Goal: Task Accomplishment & Management: Complete application form

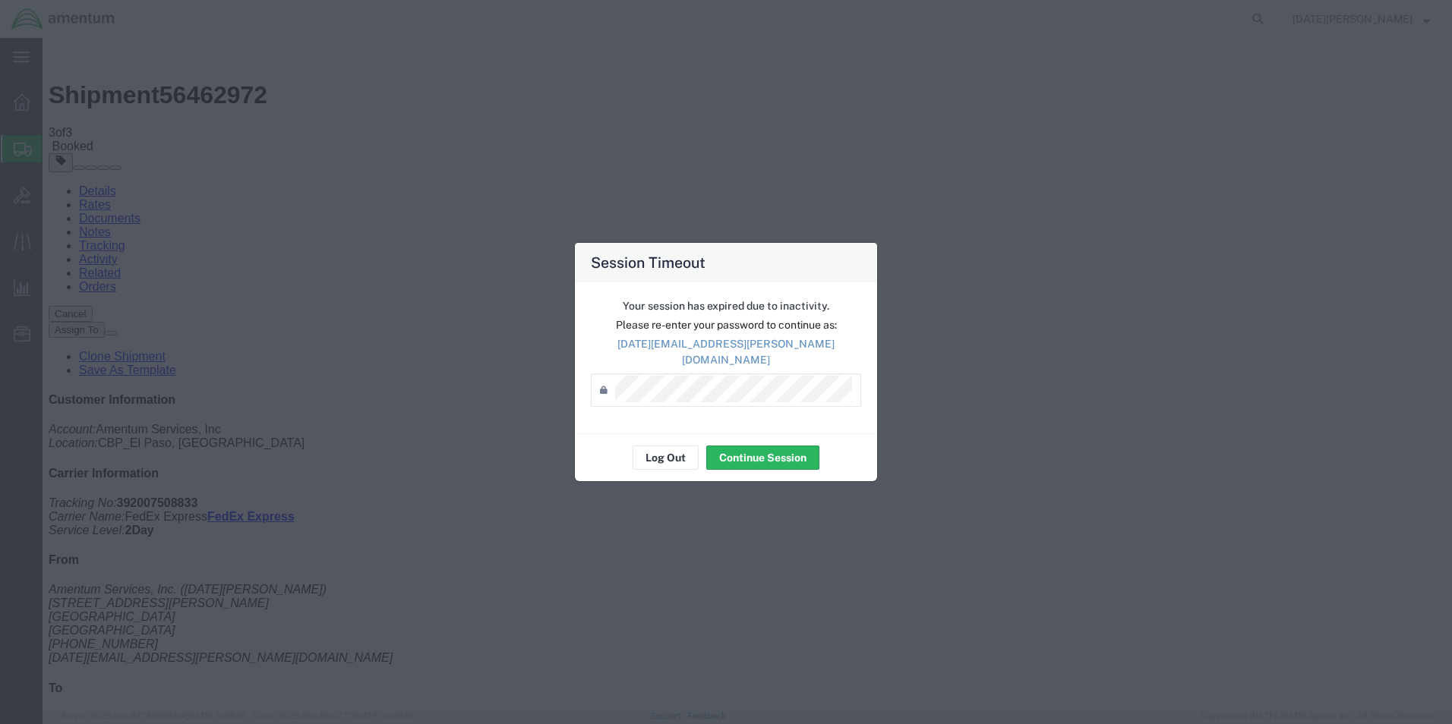
click at [1201, 323] on div "Session Timeout Your session has expired due to inactivity. Please re-enter you…" at bounding box center [726, 362] width 1452 height 724
click at [765, 461] on button "Continue Session" at bounding box center [762, 458] width 113 height 24
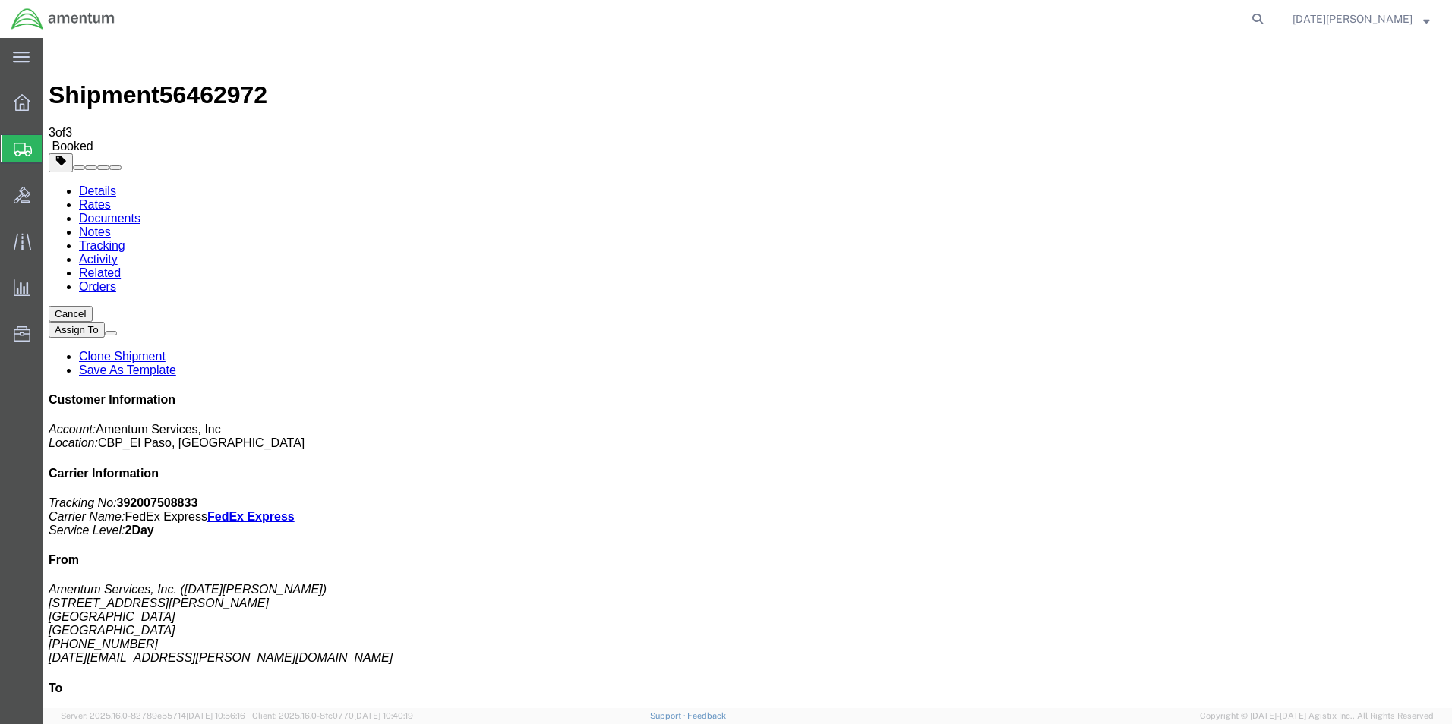
click at [0, 0] on span "Create from Template" at bounding box center [0, 0] width 0 height 0
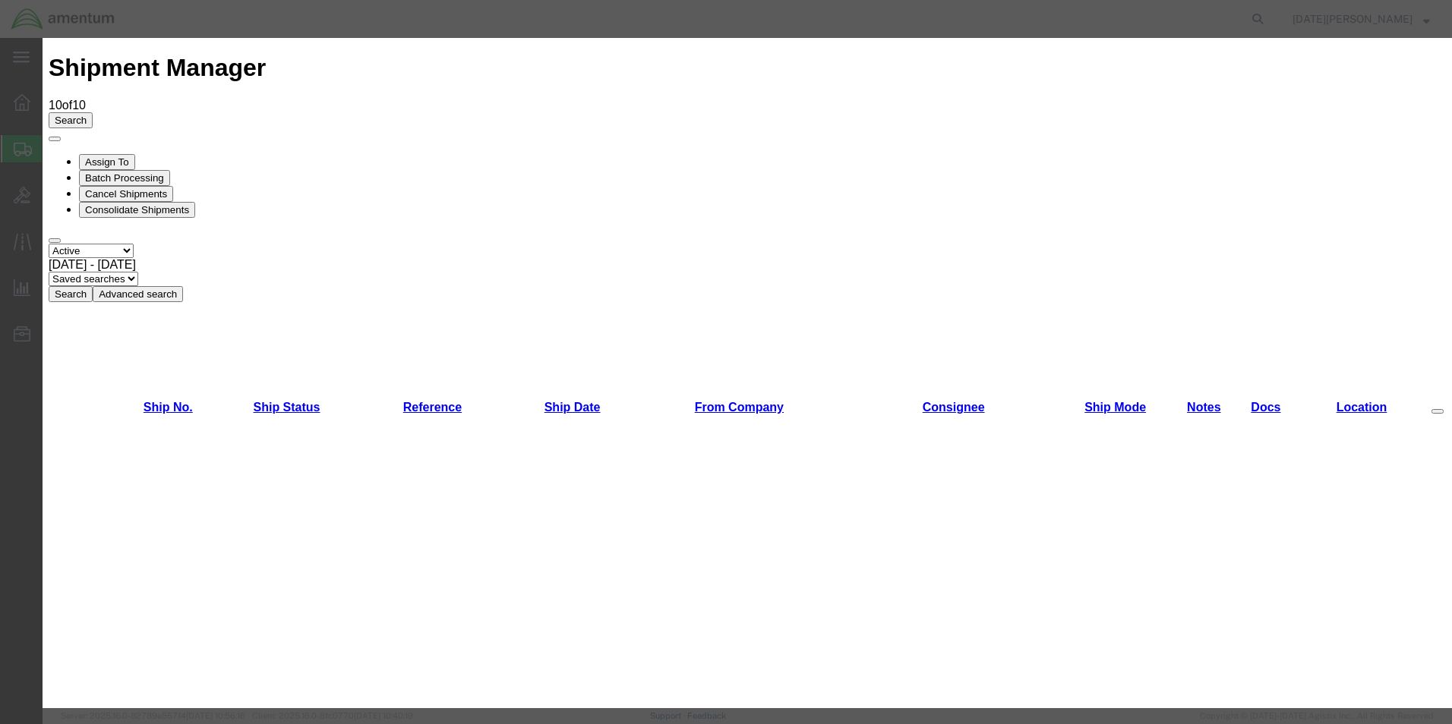
scroll to position [759, 0]
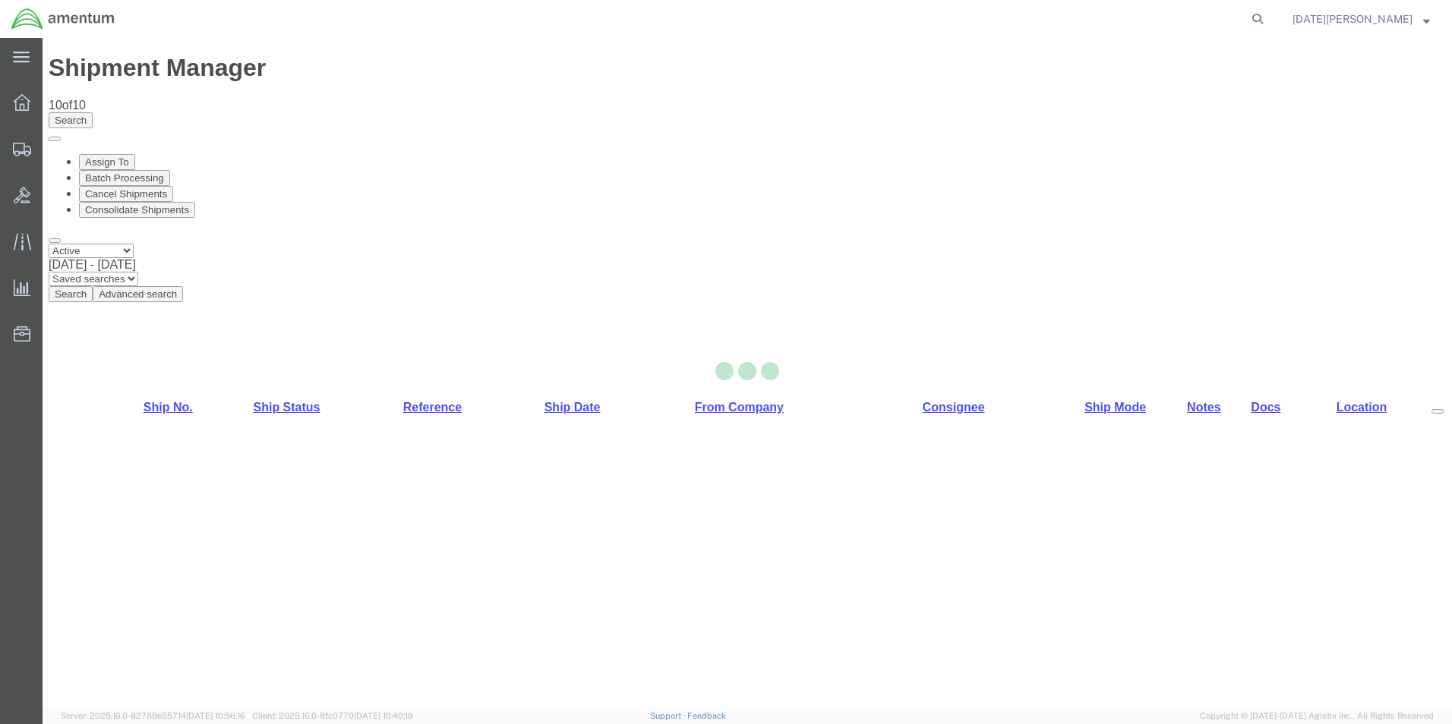
select select "49939"
select select "49925"
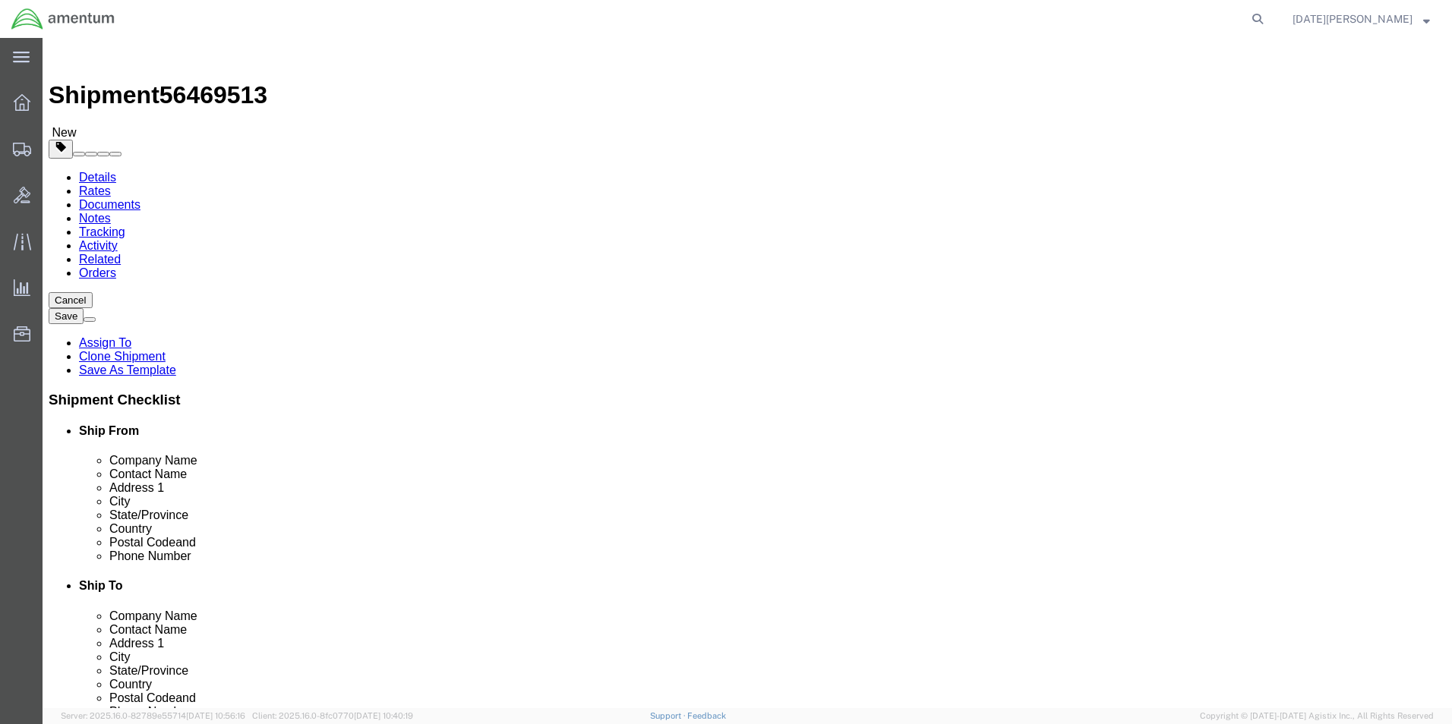
type input "ncc"
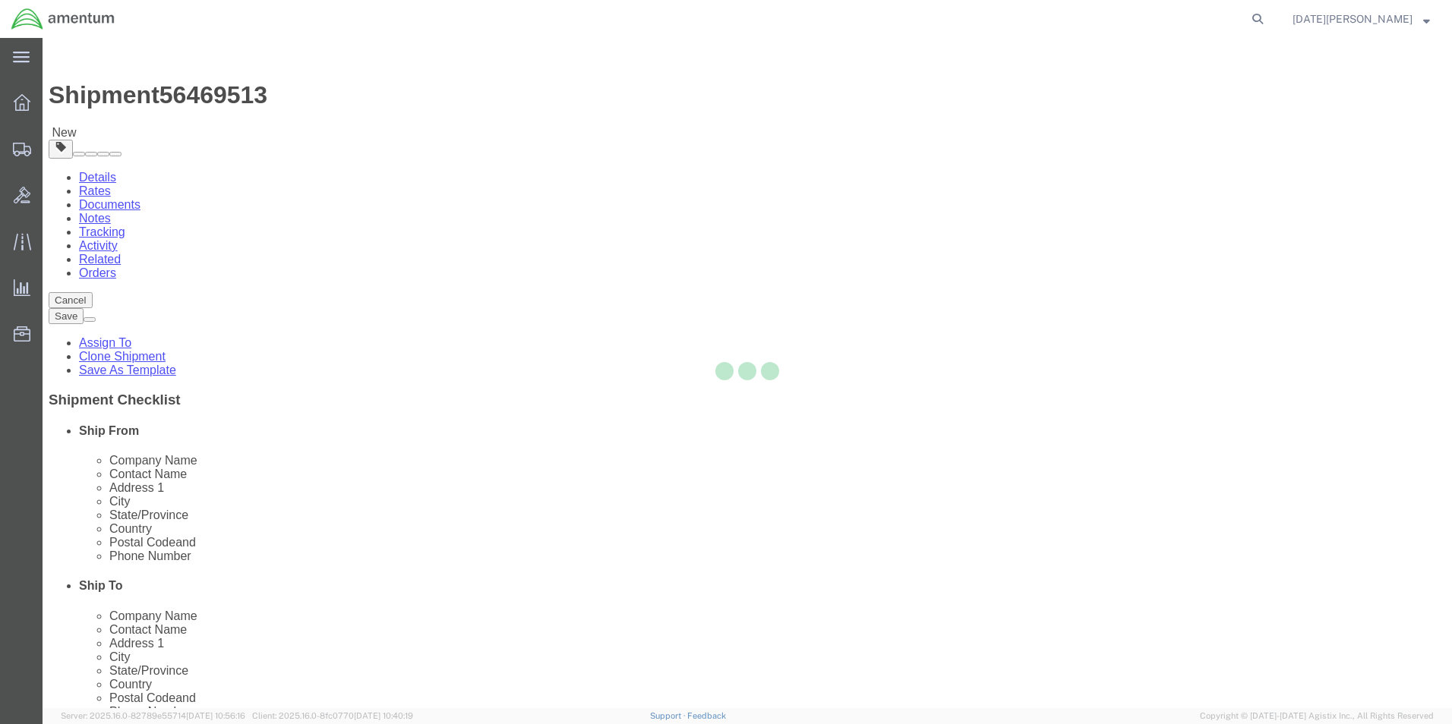
type input "78419"
checkbox input "false"
select select "[GEOGRAPHIC_DATA]"
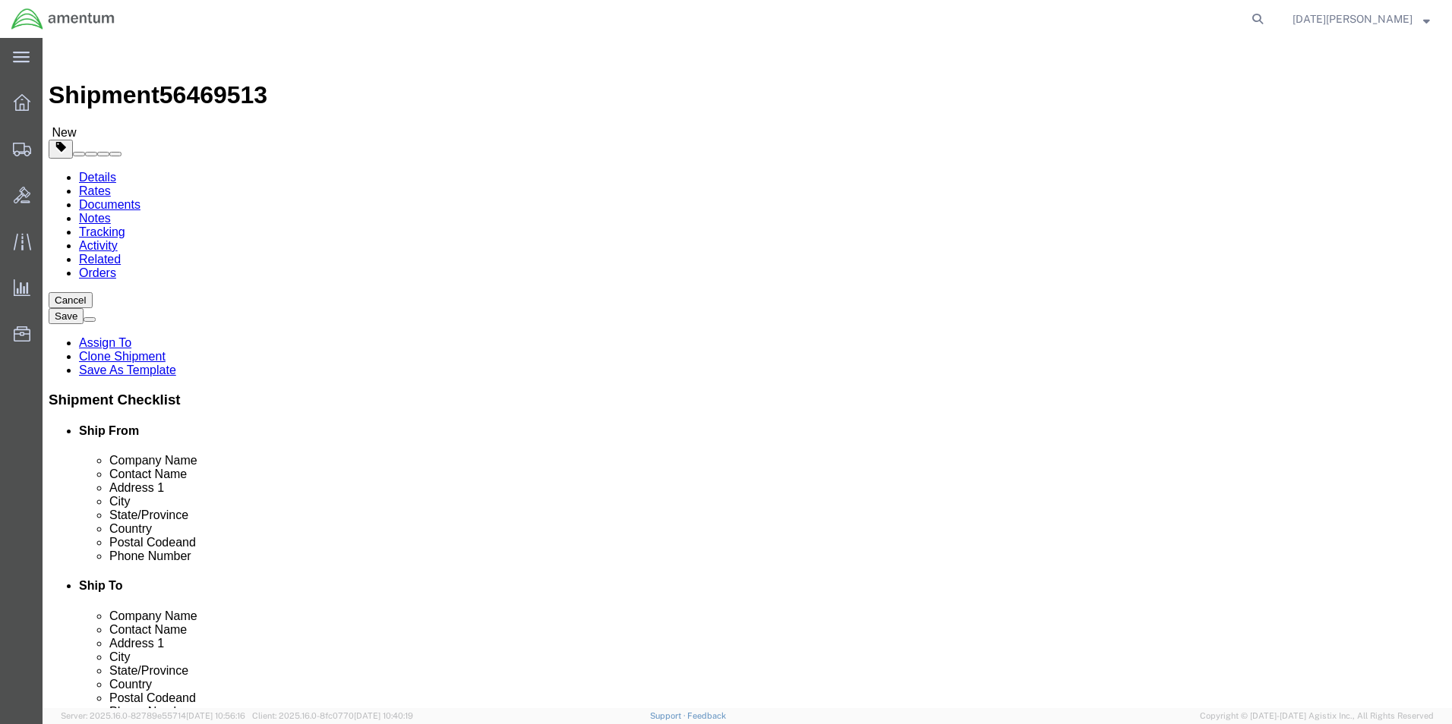
click input "[PERSON_NAME]"
type input "h"
type input "[PERSON_NAME]"
type input "NASOC [DATE]"
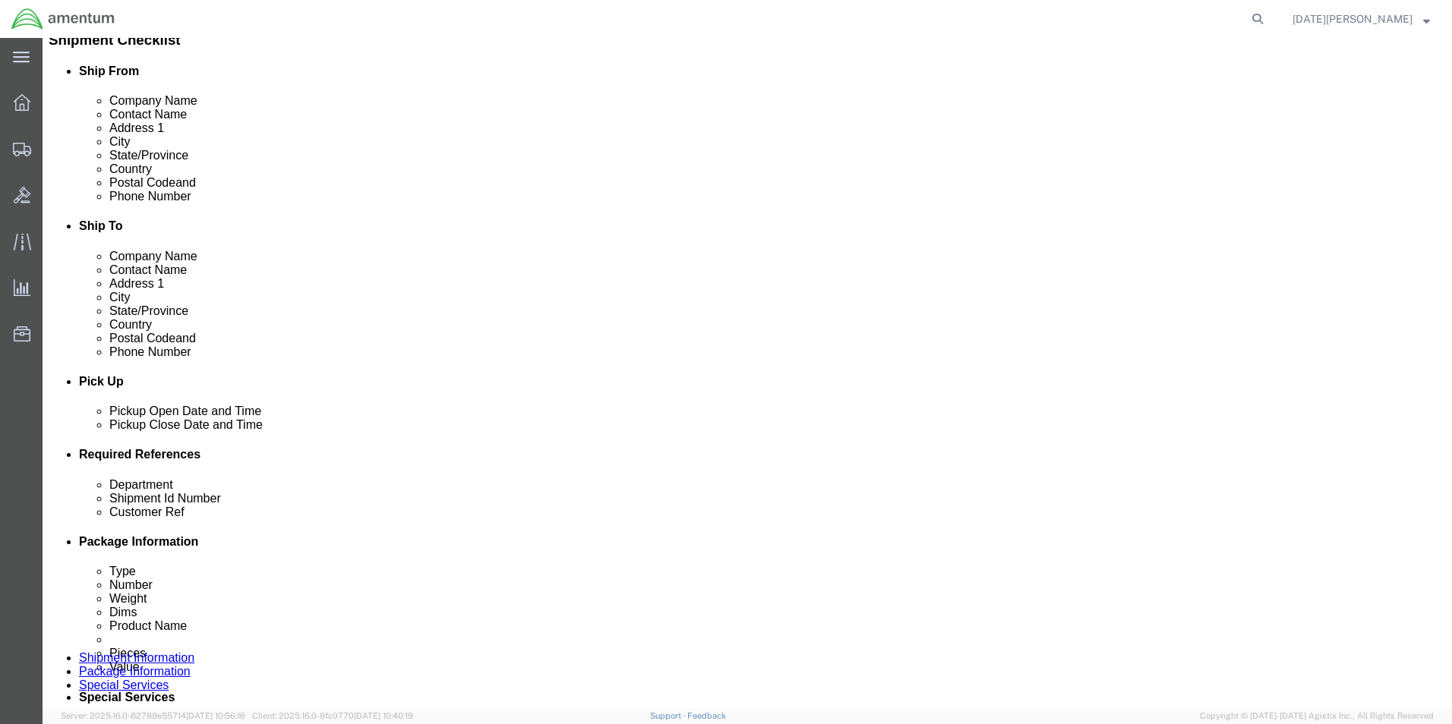
scroll to position [607, 0]
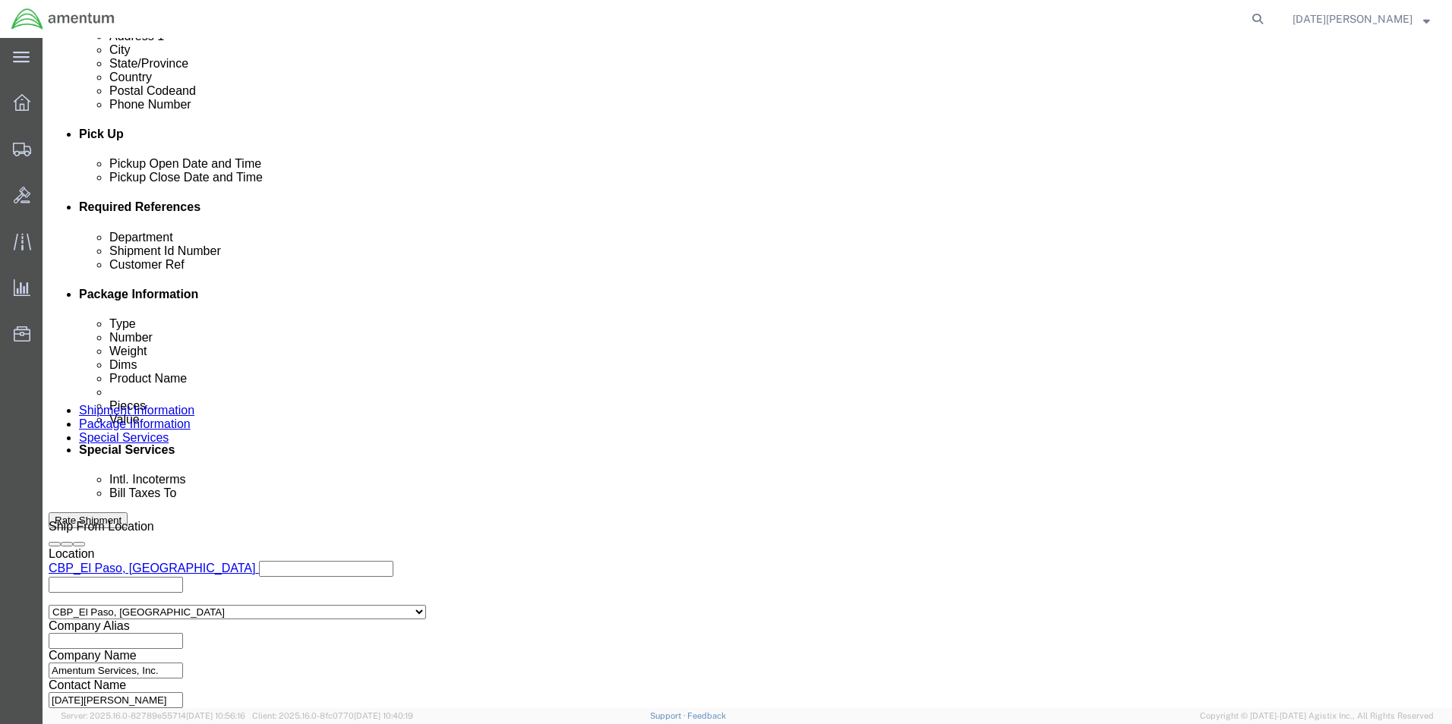
click input "text"
type input "CBP"
type input "94290"
click input "94209"
type input "94290"
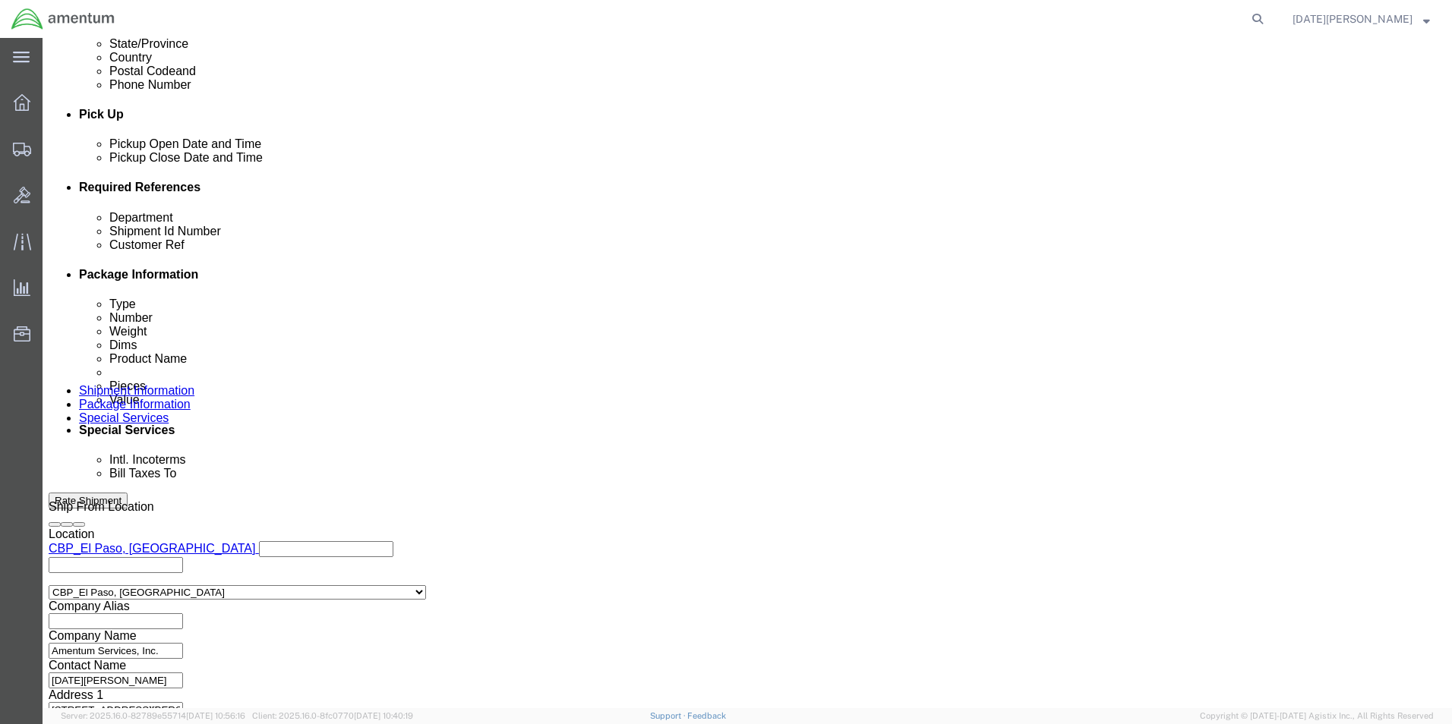
scroll to position [633, 0]
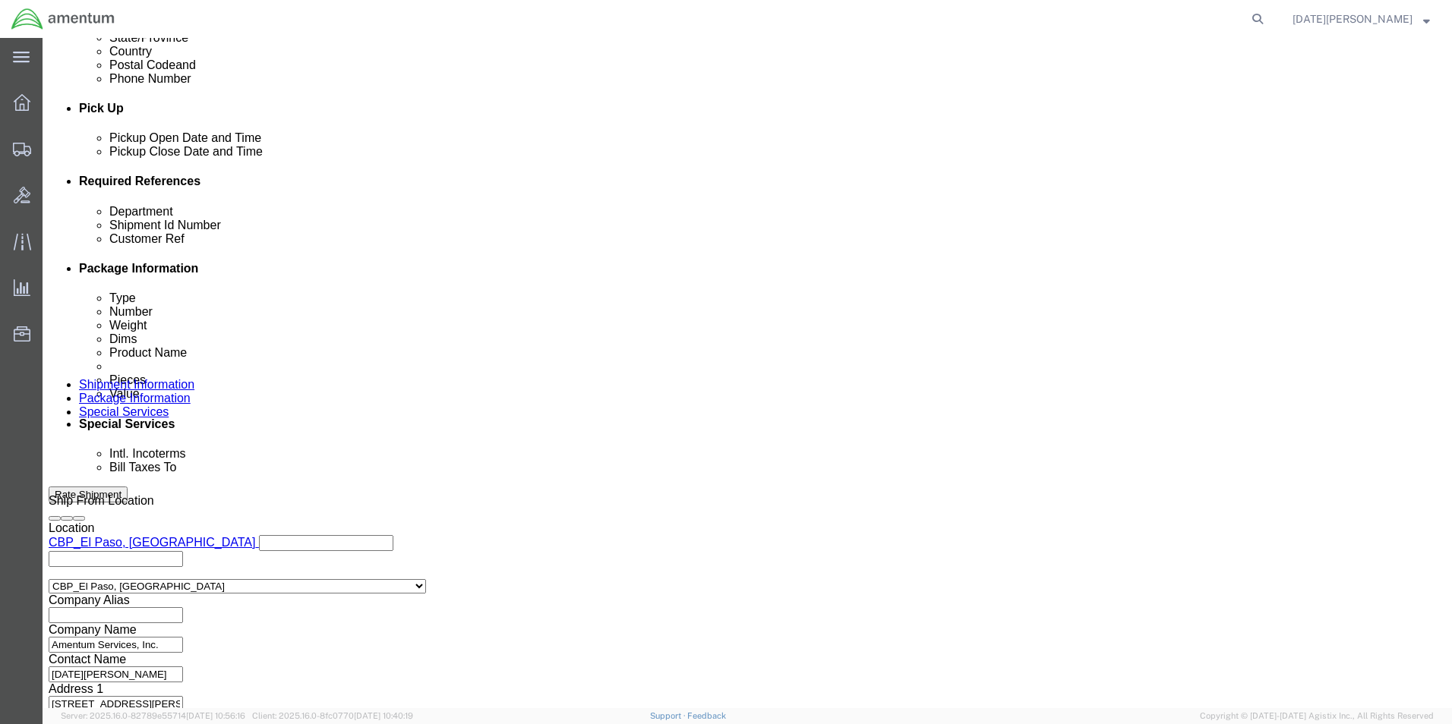
click div "Previous Continue"
click button "Continue"
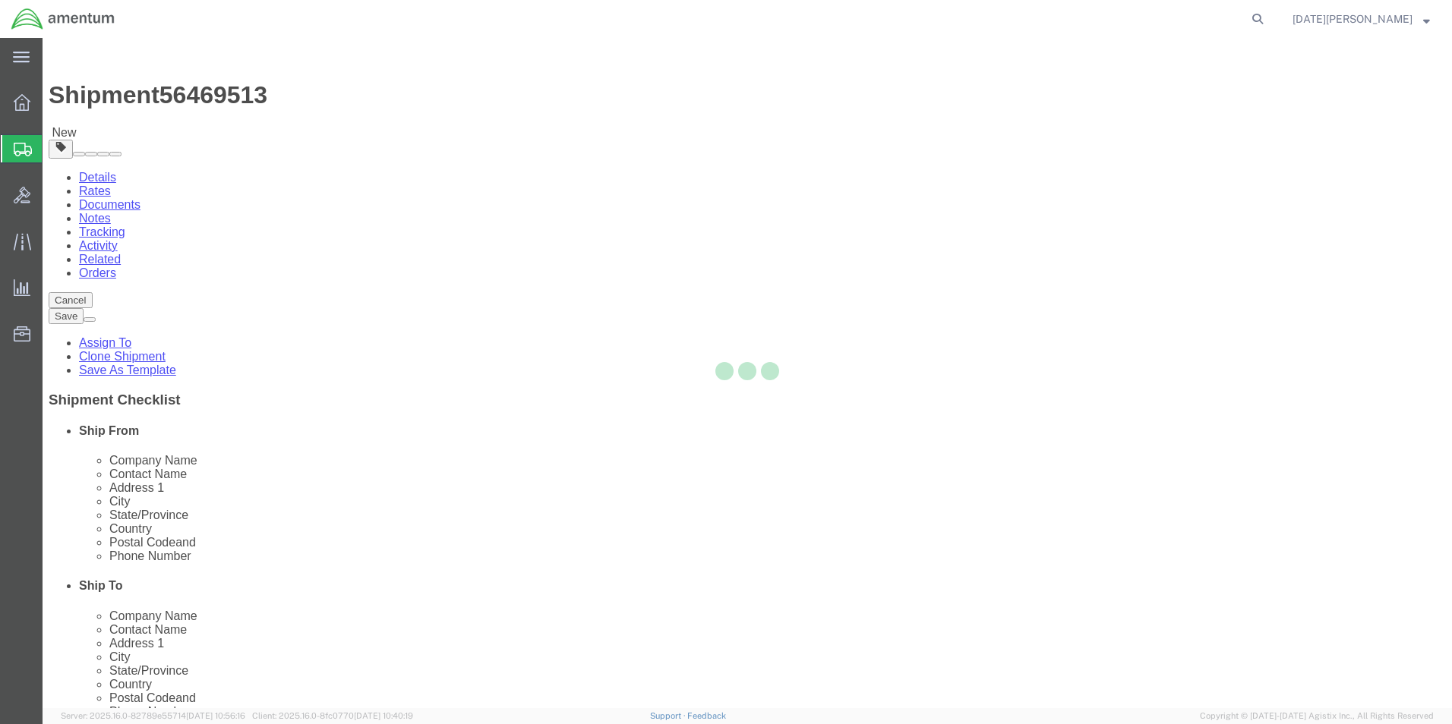
select select "YRPK"
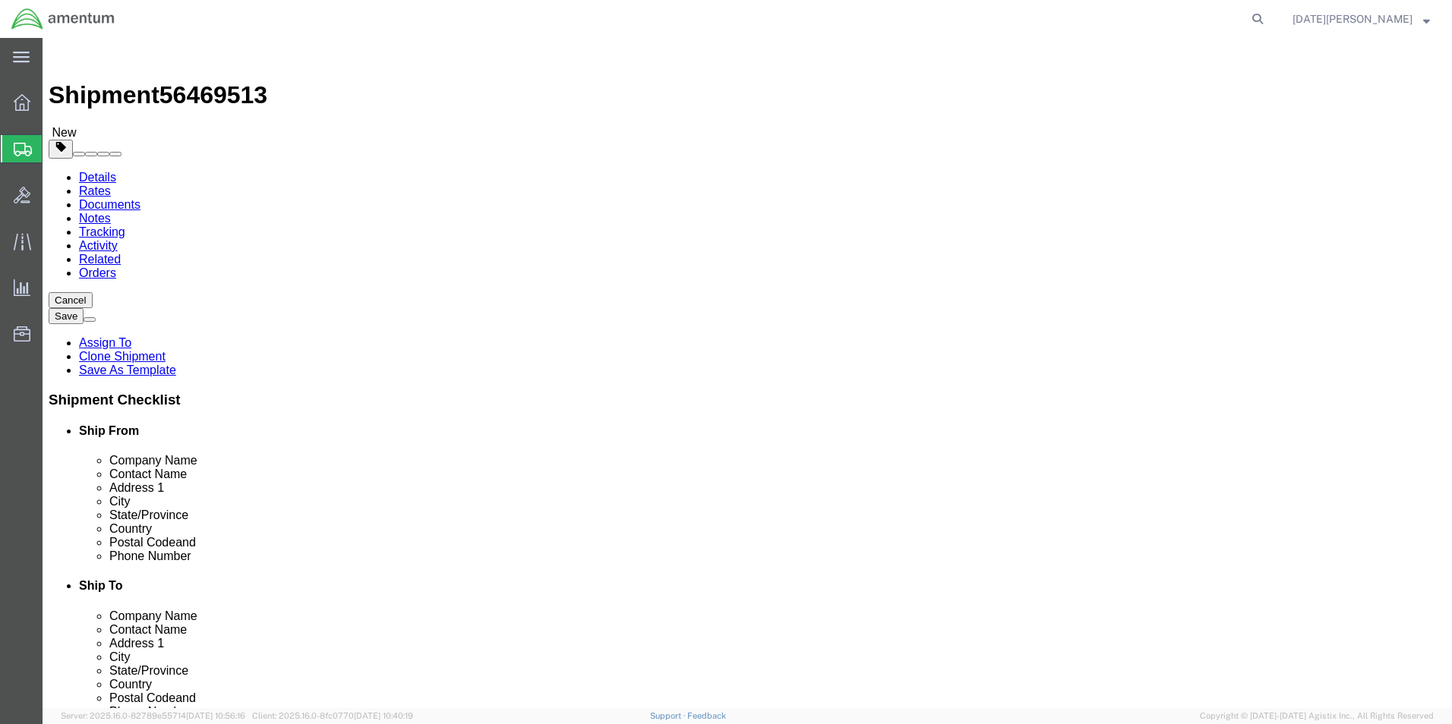
click input "text"
type input "18"
type input "13"
type input "59"
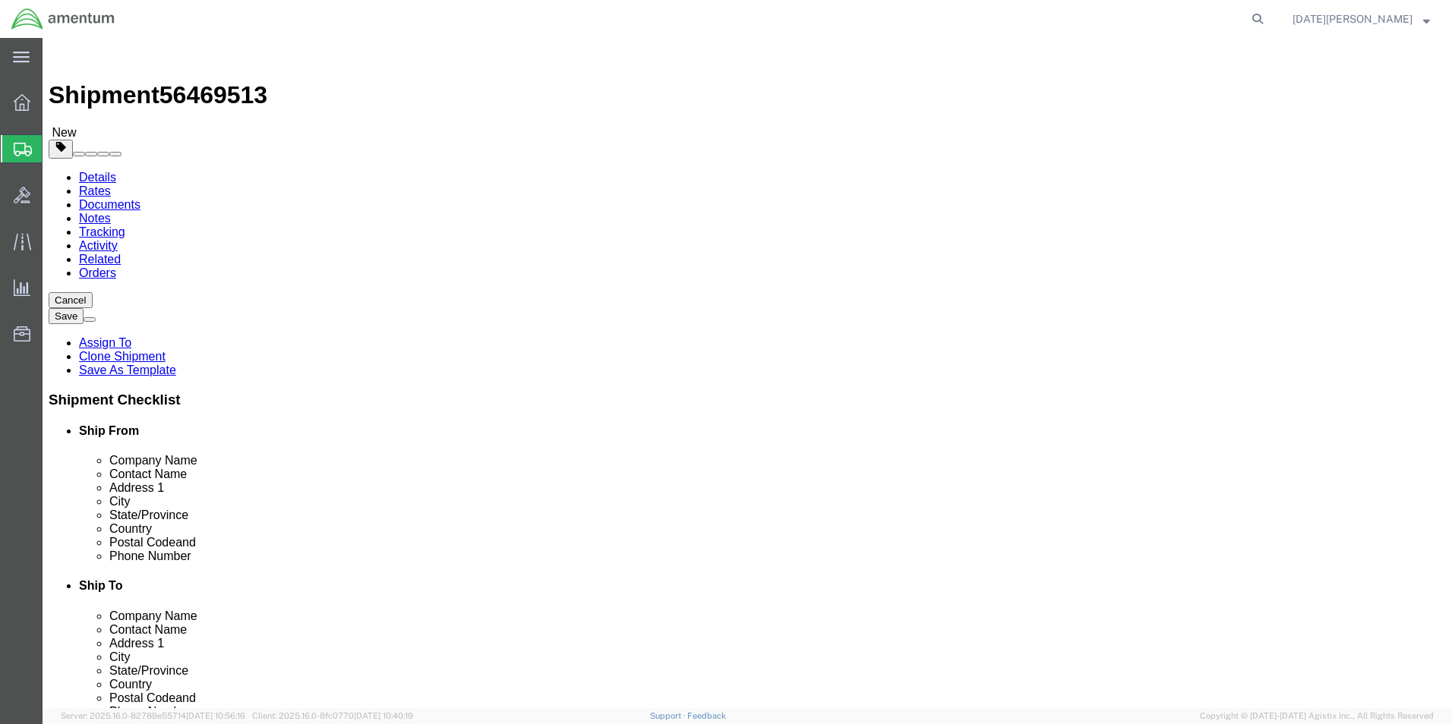
click link "Add Content"
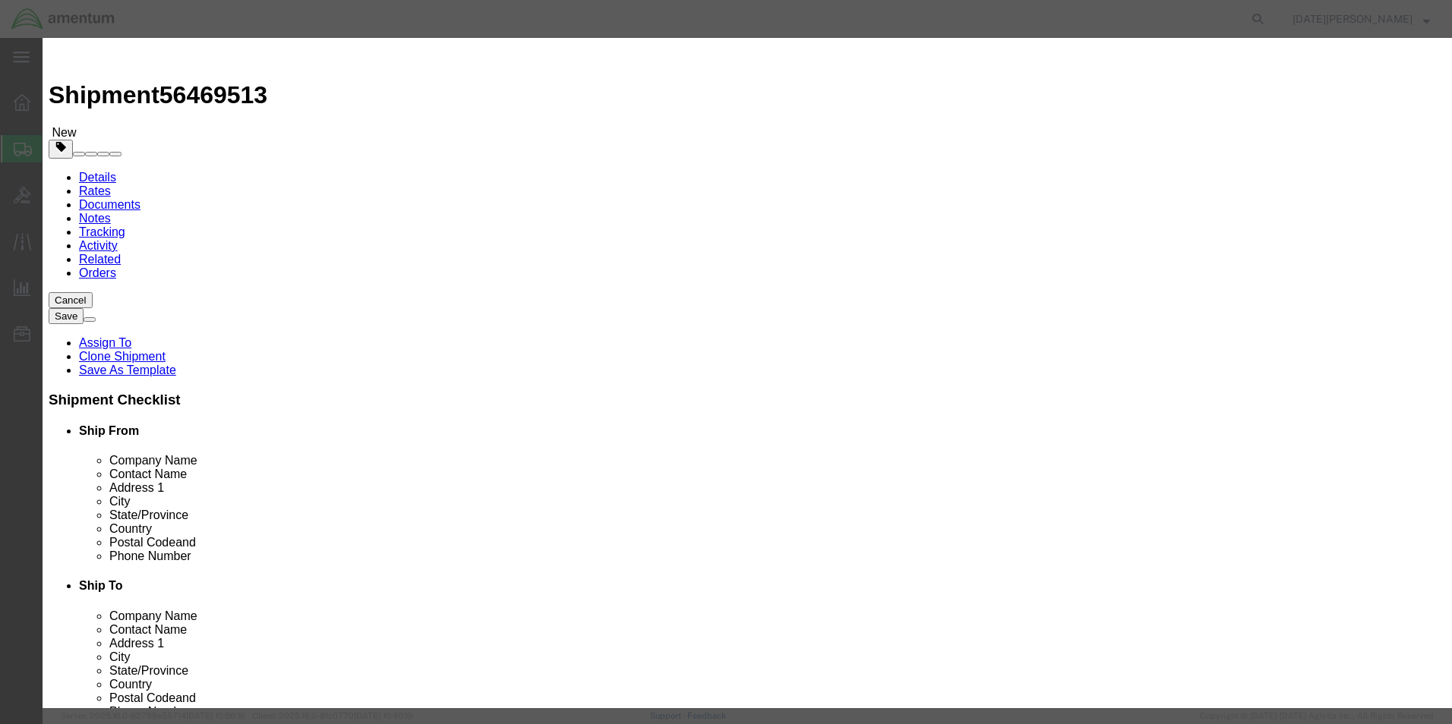
click input "text"
type input "TURBO OIL"
type input "24"
type input "350"
select select "USD"
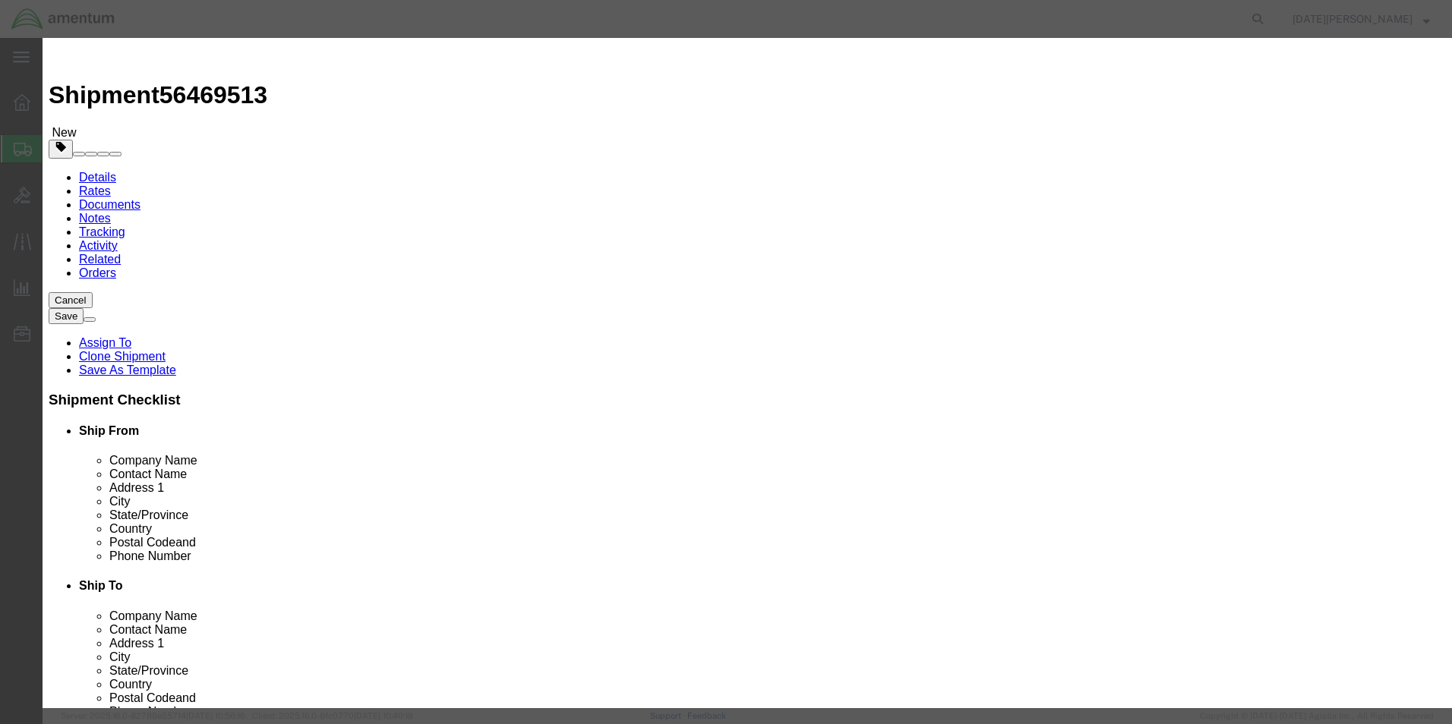
click button "Save & Close"
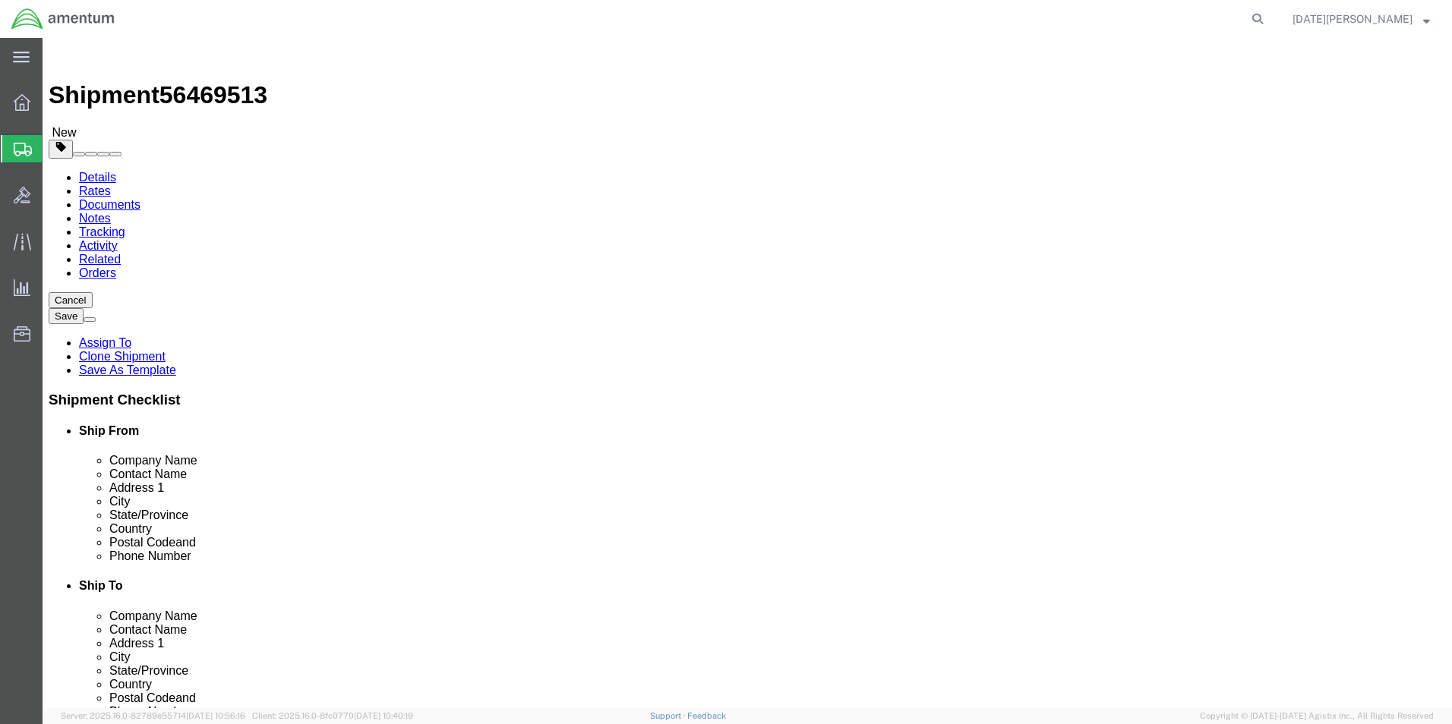
click button "Rate Shipment"
click div "Shipment Information Package Information Special Services"
click icon
drag, startPoint x: 881, startPoint y: 384, endPoint x: 658, endPoint y: 375, distance: 223.4
click div "Contact Name [PERSON_NAME] [PERSON_NAME]"
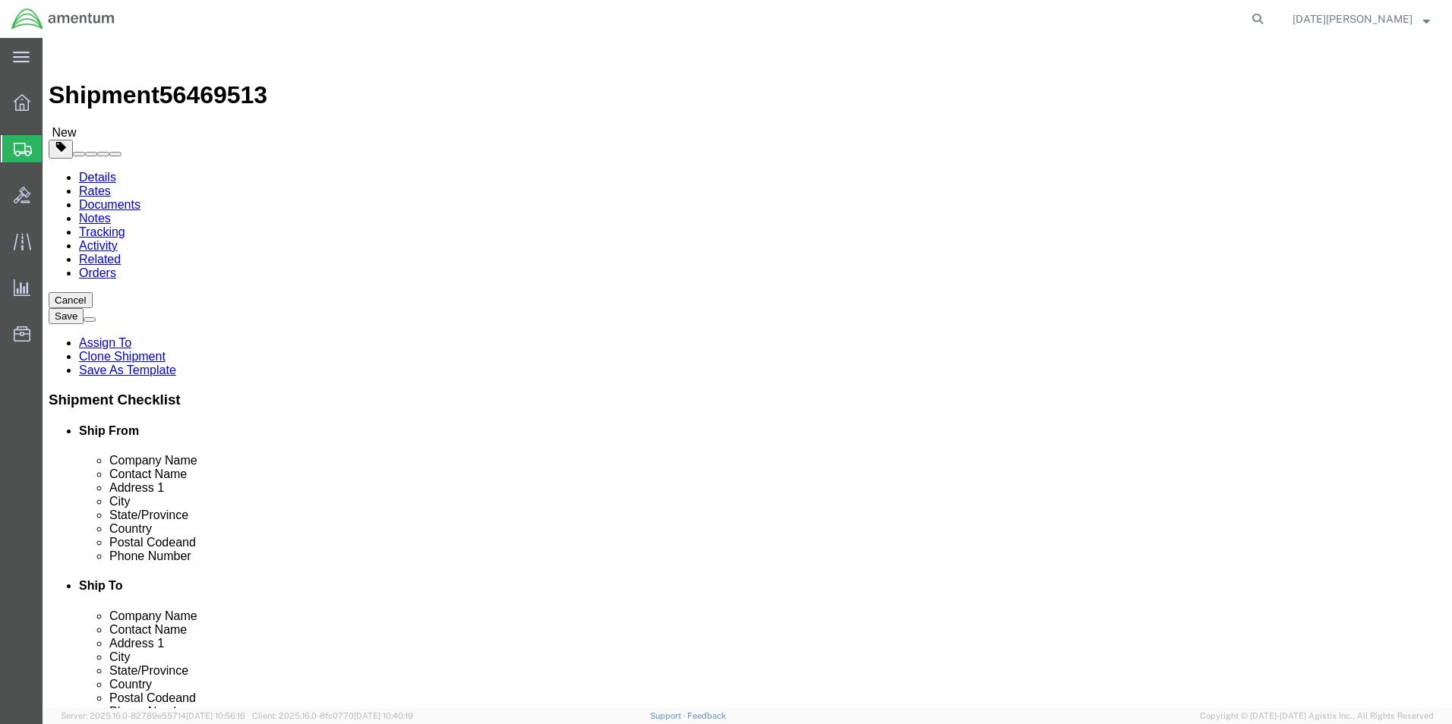
type input "[PERSON_NAME]"
click input "Ship To Location / Phone Number : This field is required."
type input "9"
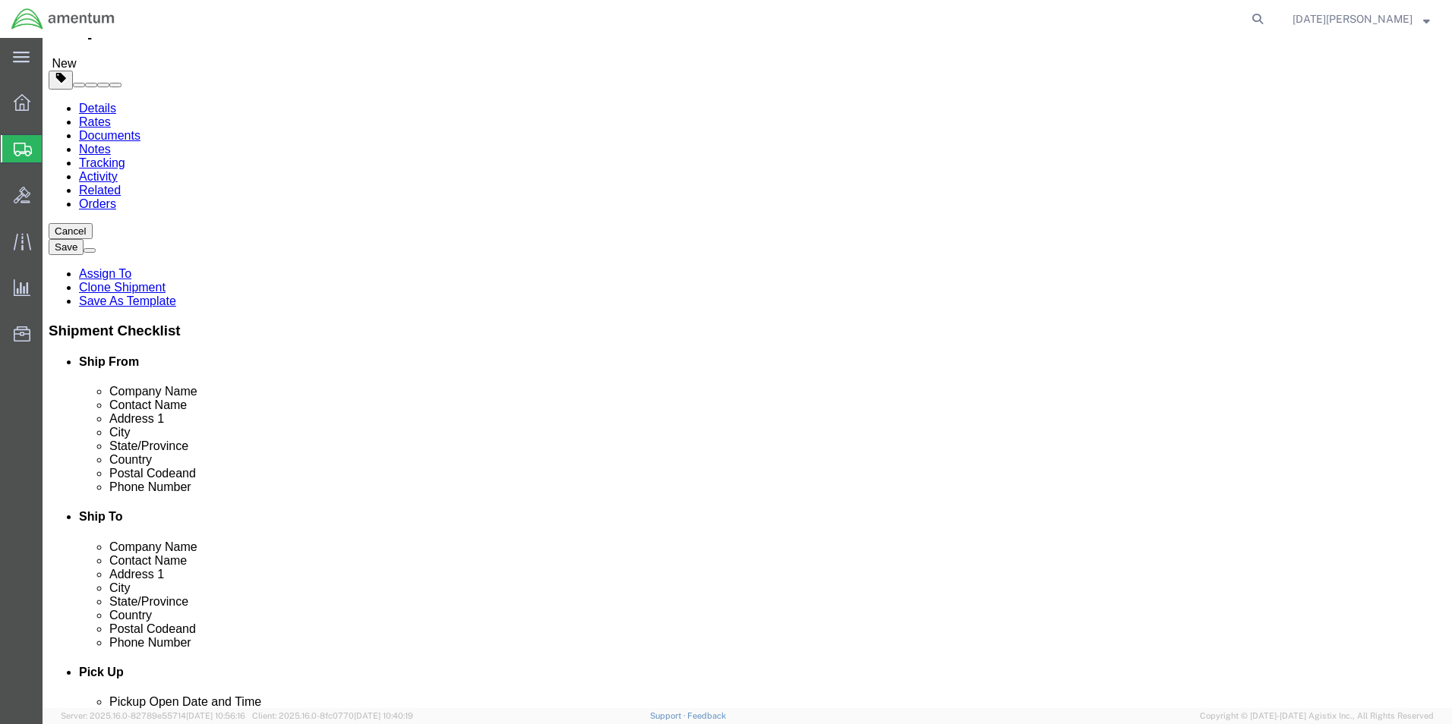
scroll to position [76, 0]
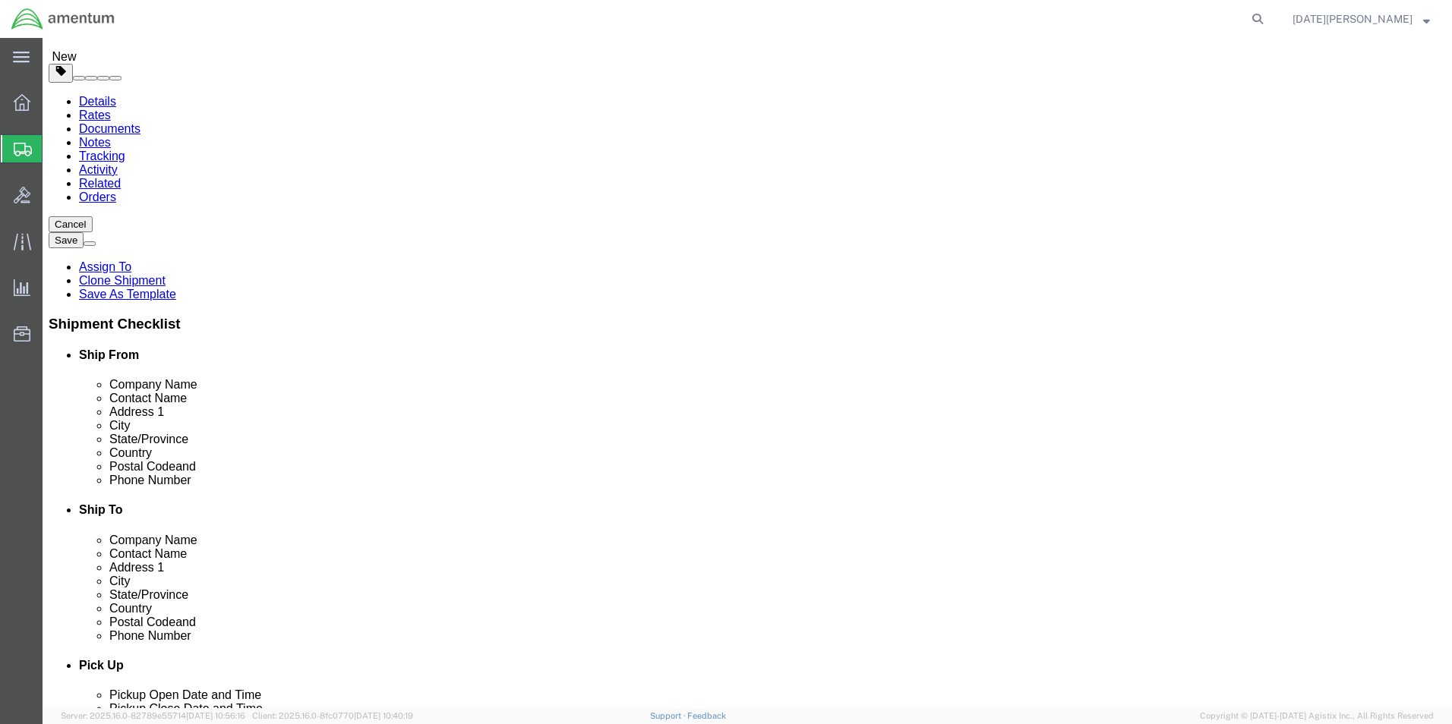
type input "[PHONE_NUMBER]"
click button "Rate Shipment"
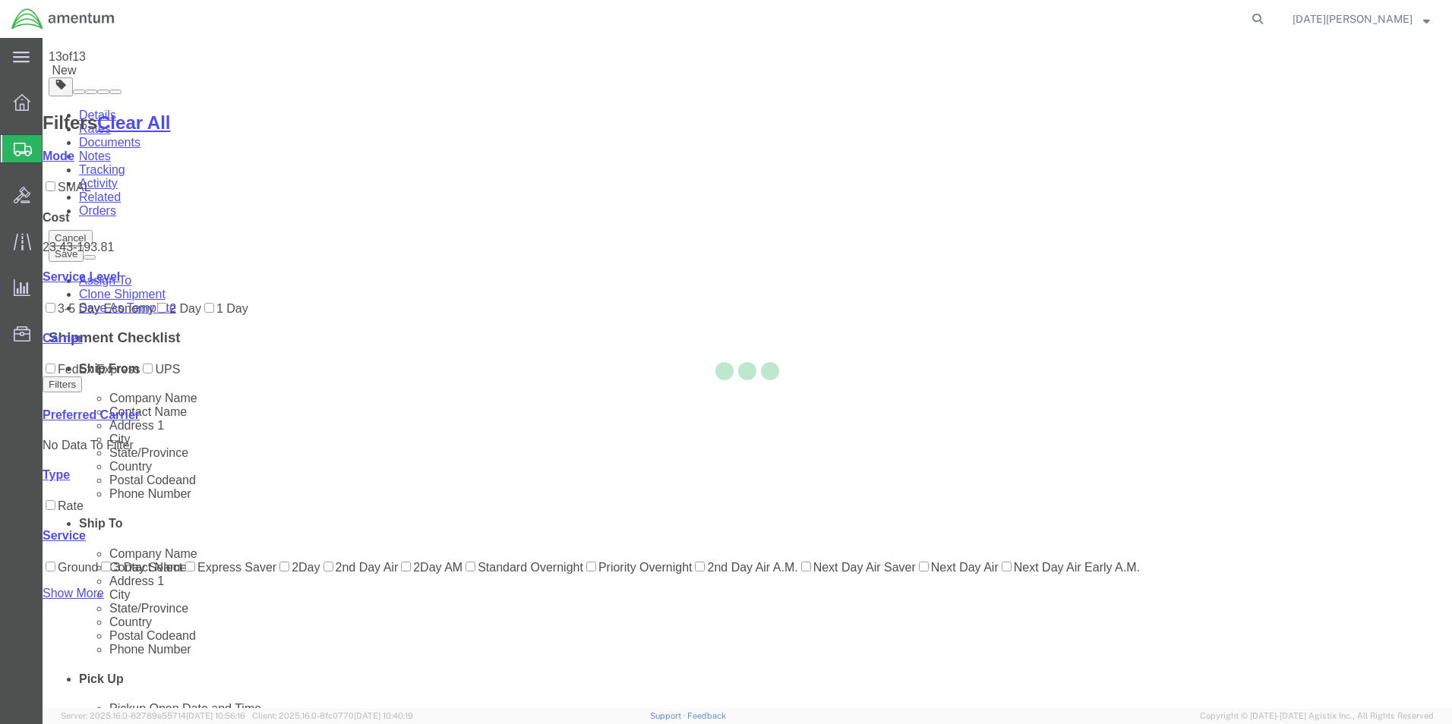
scroll to position [2, 0]
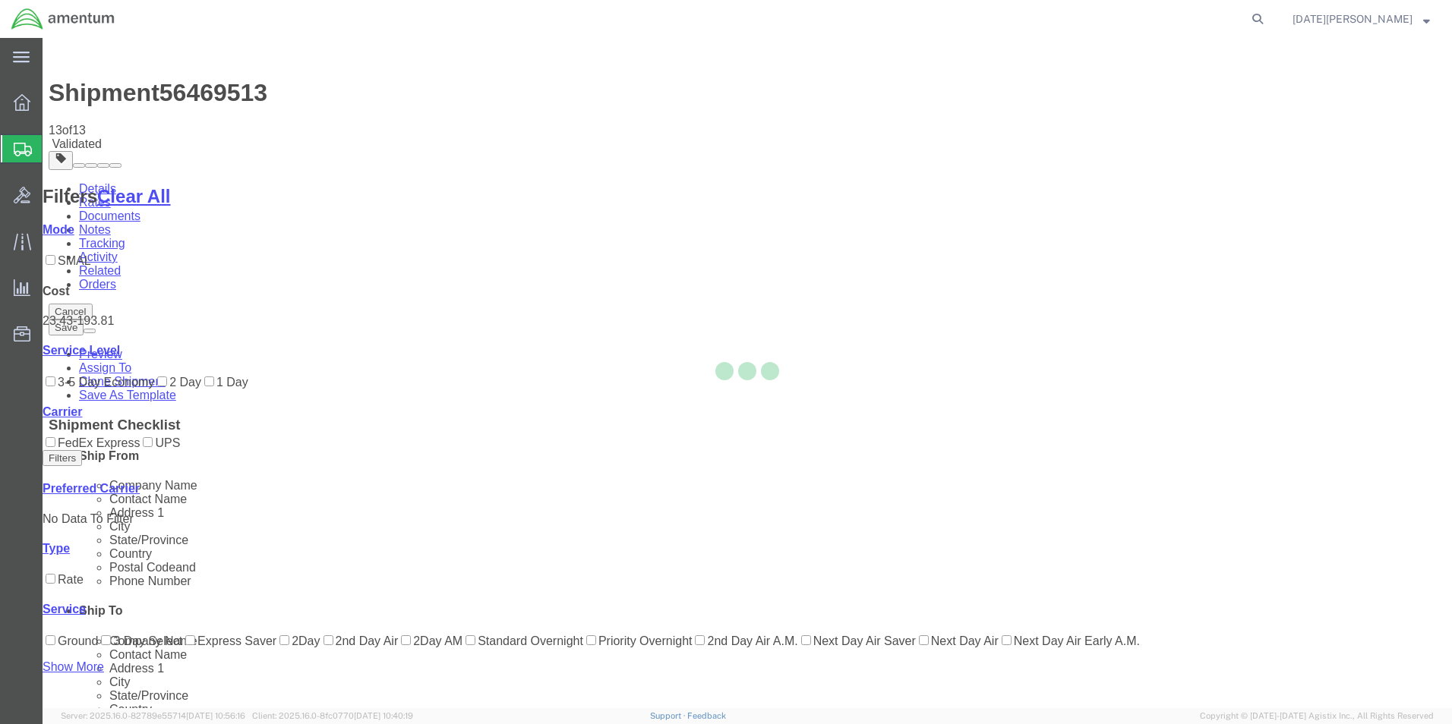
scroll to position [0, 0]
